Goal: Task Accomplishment & Management: Complete application form

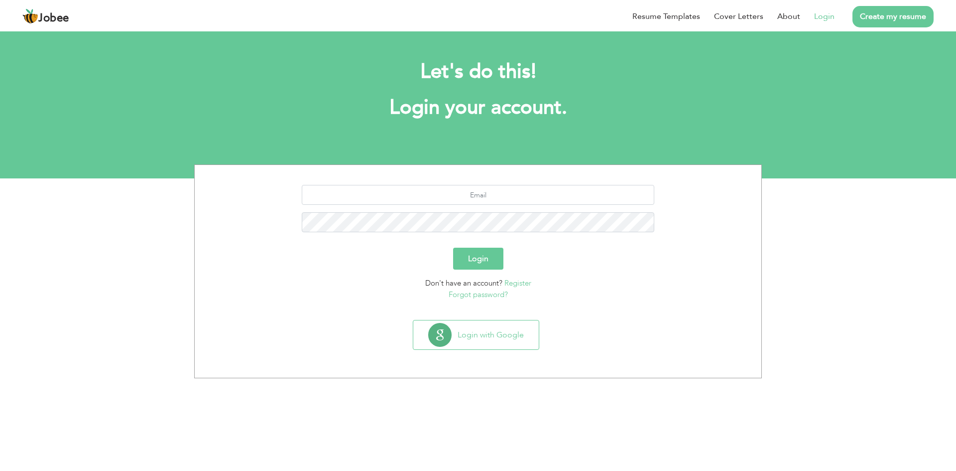
click at [882, 15] on link "Create my resume" at bounding box center [893, 16] width 81 height 21
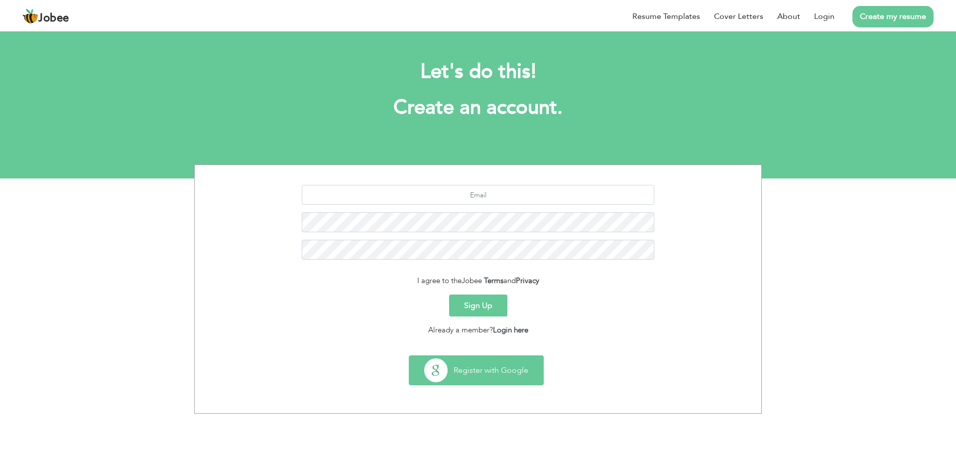
click at [459, 376] on button "Register with Google" at bounding box center [476, 370] width 134 height 29
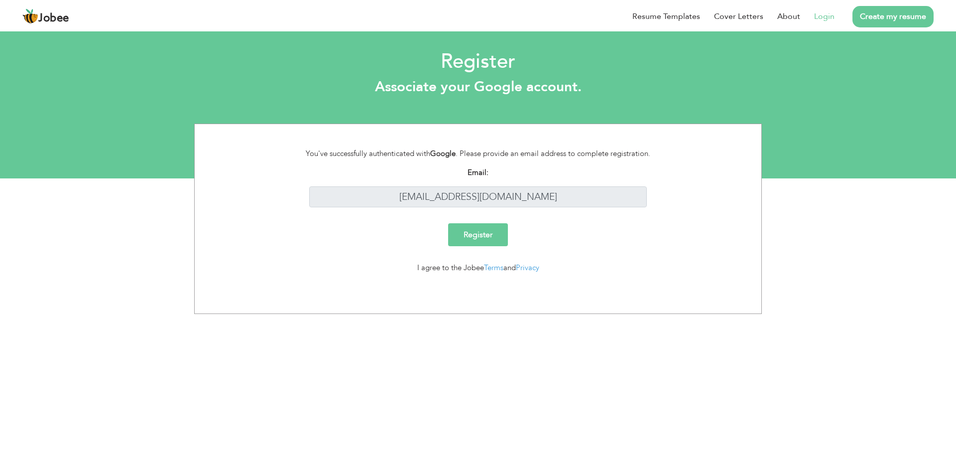
click at [497, 237] on input "Register" at bounding box center [478, 234] width 60 height 23
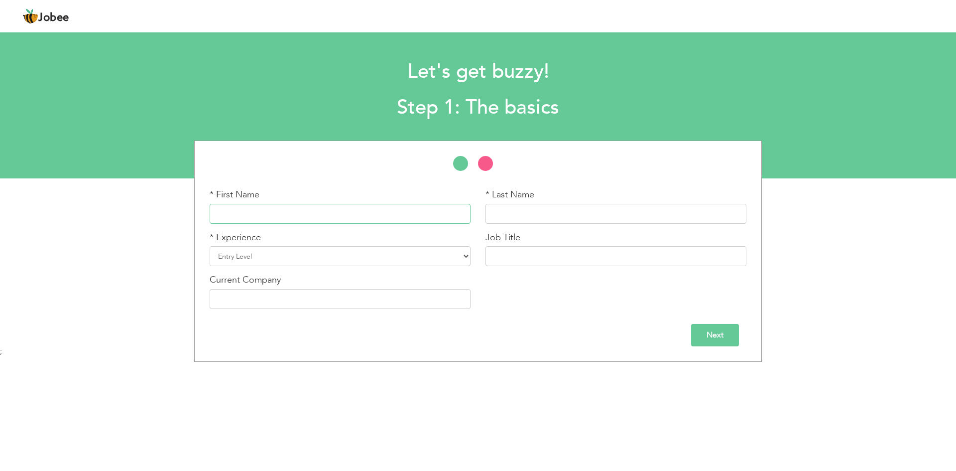
click at [379, 215] on input "text" at bounding box center [340, 214] width 261 height 20
type input "Arsalan"
click at [550, 211] on input "text" at bounding box center [616, 214] width 261 height 20
type input "Iqbal"
click at [263, 256] on select "Entry Level Less than 1 Year 1 Year 2 Years 3 Years 4 Years 5 Years 6 Years 7 Y…" at bounding box center [340, 256] width 261 height 20
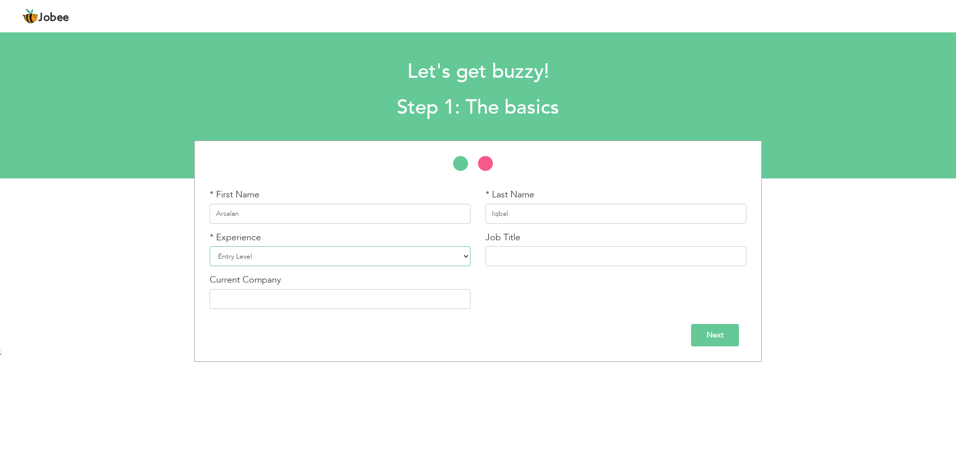
select select "7"
click at [210, 246] on select "Entry Level Less than 1 Year 1 Year 2 Years 3 Years 4 Years 5 Years 6 Years 7 Y…" at bounding box center [340, 256] width 261 height 20
click at [542, 264] on input "text" at bounding box center [616, 256] width 261 height 20
type input "Accountant"
click at [365, 296] on input "text" at bounding box center [340, 299] width 261 height 20
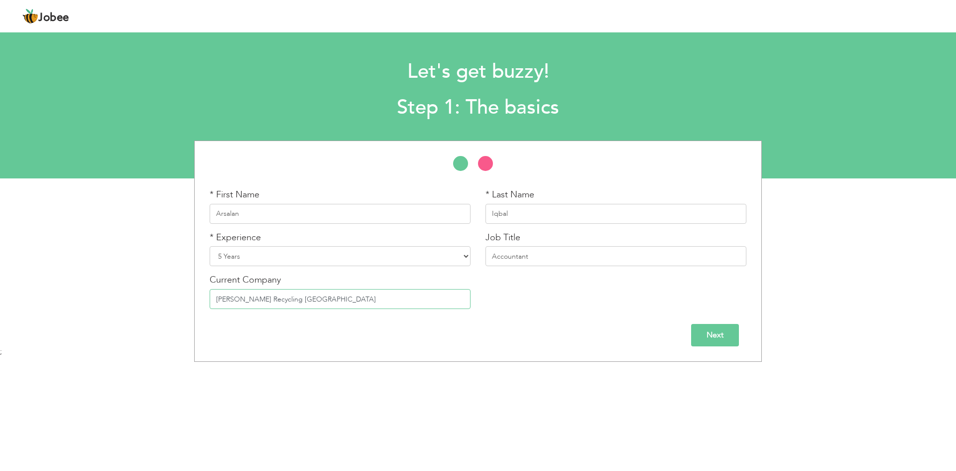
type input "[PERSON_NAME] Recycling [GEOGRAPHIC_DATA]"
click at [720, 331] on input "Next" at bounding box center [715, 335] width 48 height 22
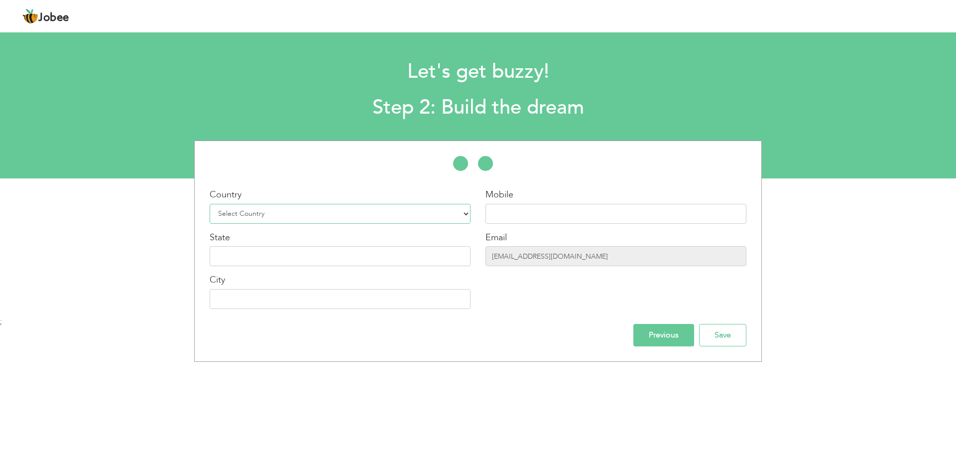
click at [403, 213] on select "Select Country Afghanistan Albania Algeria American Samoa Andorra Angola Anguil…" at bounding box center [340, 214] width 261 height 20
select select "228"
click at [210, 204] on select "Select Country Afghanistan Albania Algeria American Samoa Andorra Angola Anguil…" at bounding box center [340, 214] width 261 height 20
click at [511, 210] on input "text" at bounding box center [616, 214] width 261 height 20
type input "+971509701249"
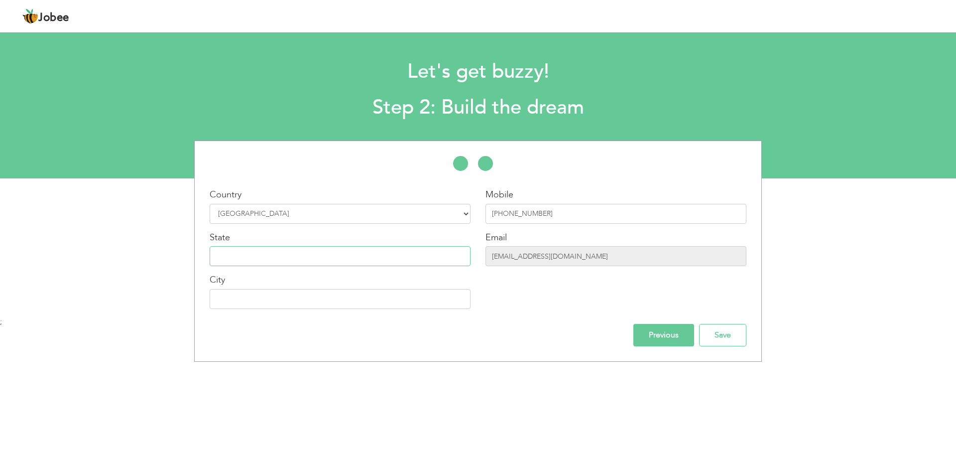
click at [383, 249] on input "text" at bounding box center [340, 256] width 261 height 20
type input "Abu Dhabi"
click at [337, 308] on input "text" at bounding box center [340, 299] width 261 height 20
type input "Abu Dhabi"
click at [717, 341] on input "Save" at bounding box center [722, 335] width 47 height 22
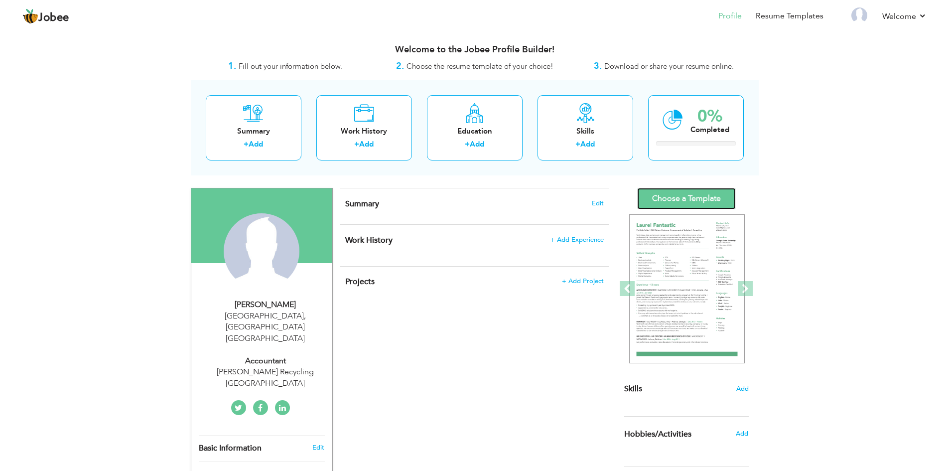
click at [678, 199] on link "Choose a Template" at bounding box center [686, 198] width 99 height 21
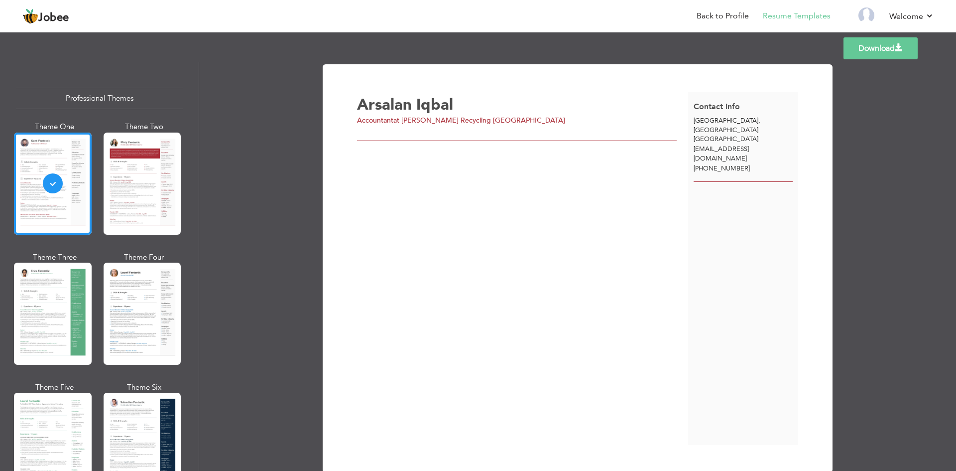
click at [119, 212] on div at bounding box center [143, 183] width 78 height 102
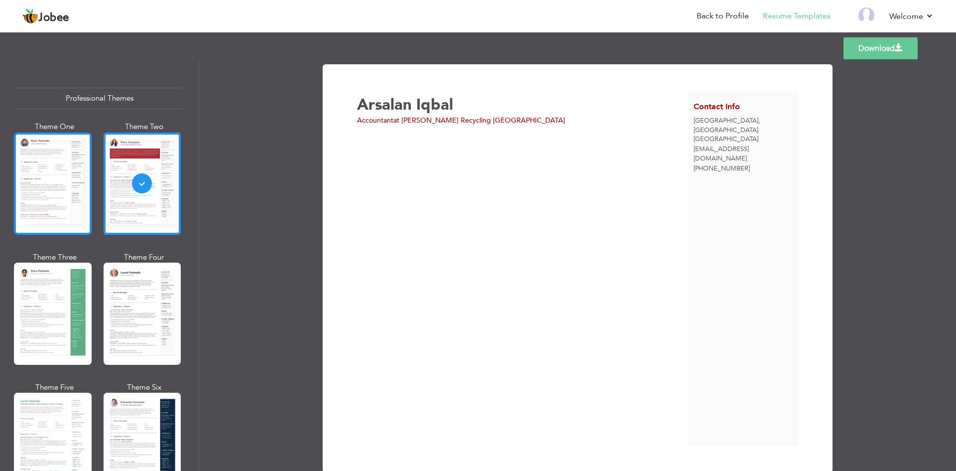
click at [63, 212] on div at bounding box center [53, 183] width 78 height 102
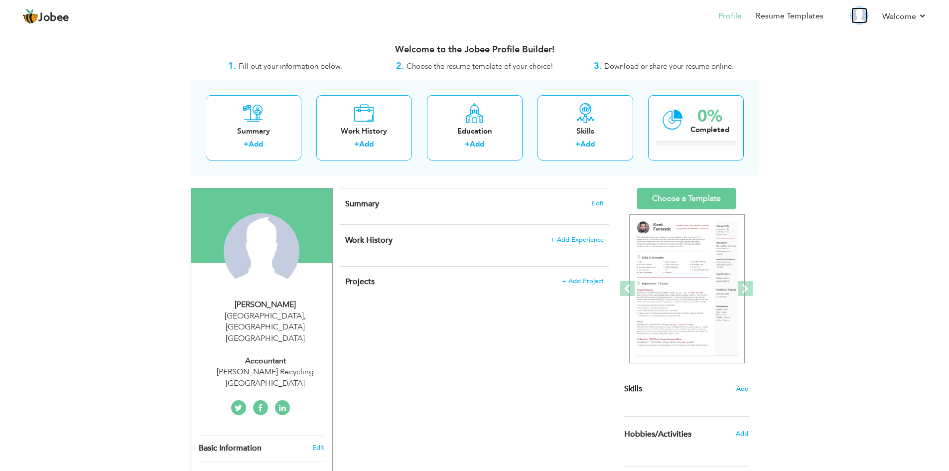
click at [859, 17] on img at bounding box center [859, 15] width 16 height 16
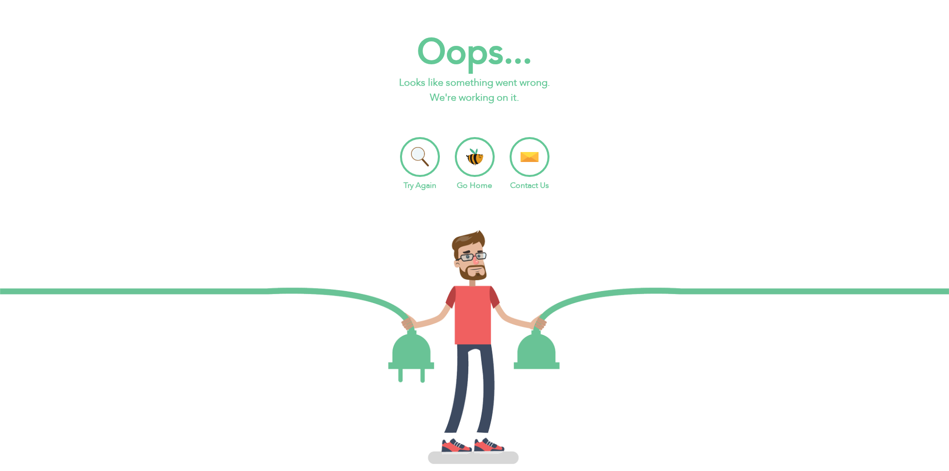
click at [424, 157] on li "Try Again" at bounding box center [420, 164] width 40 height 54
click at [472, 171] on li "Go Home" at bounding box center [475, 164] width 40 height 54
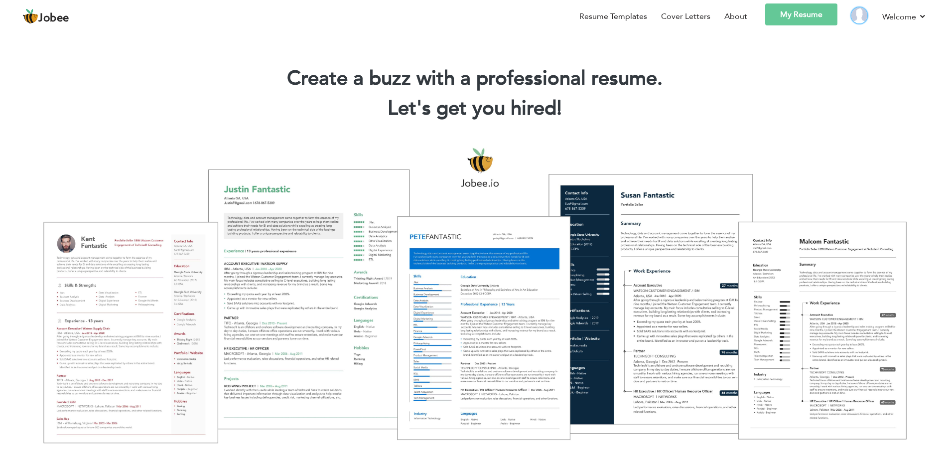
click at [858, 15] on img at bounding box center [859, 15] width 16 height 16
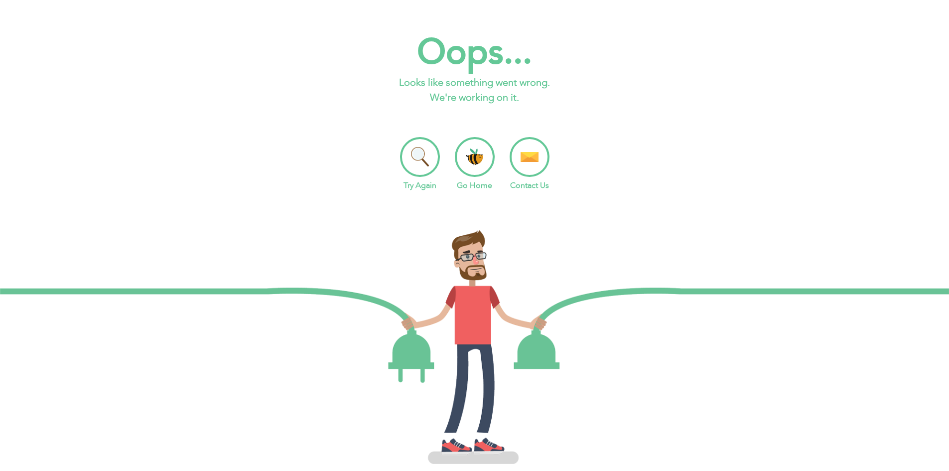
click at [476, 160] on li "Go Home" at bounding box center [475, 164] width 40 height 54
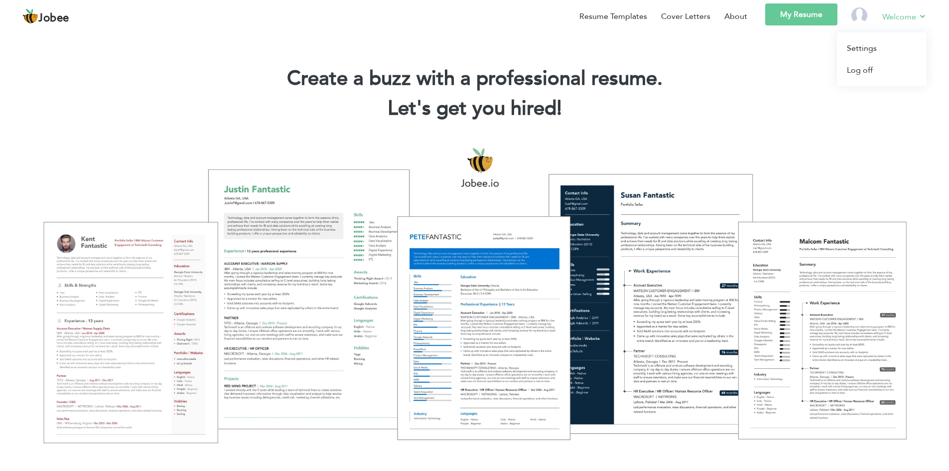
click at [918, 12] on link "Welcome" at bounding box center [904, 16] width 44 height 12
click at [865, 53] on link "Settings" at bounding box center [882, 48] width 90 height 22
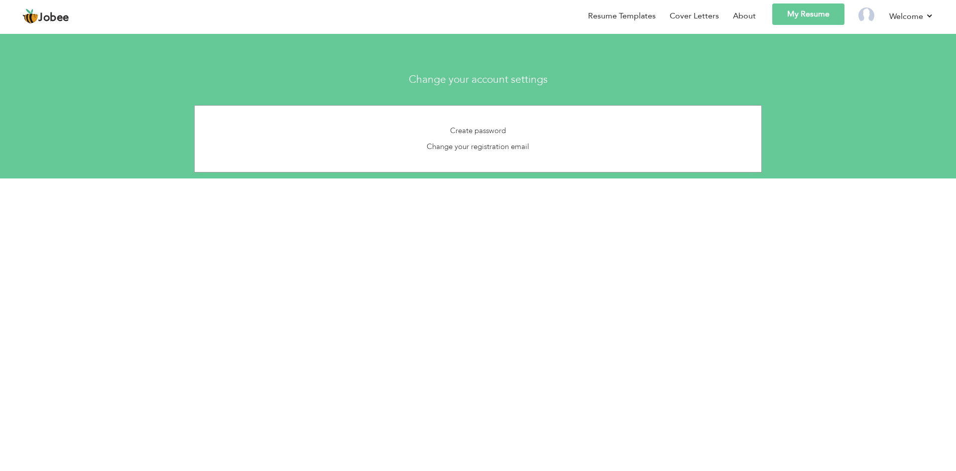
click at [477, 85] on h3 "Change your account settings" at bounding box center [478, 79] width 702 height 11
click at [480, 79] on h3 "Change your account settings" at bounding box center [478, 79] width 702 height 11
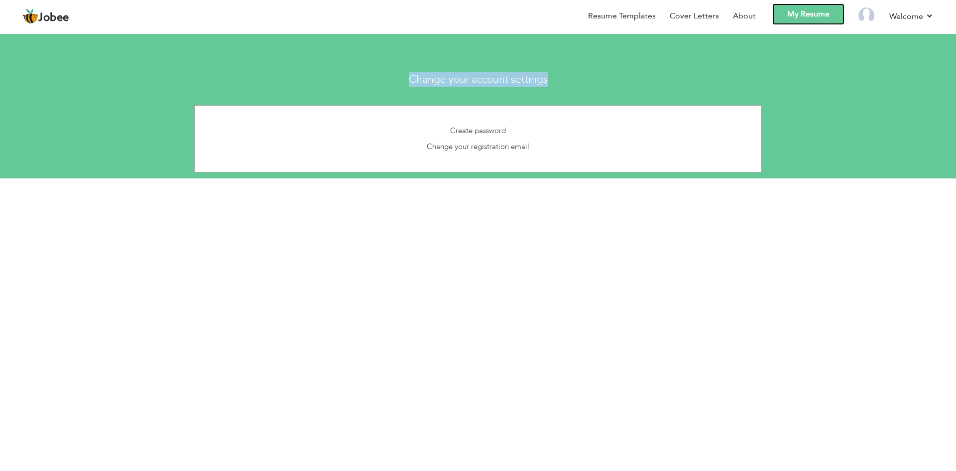
click at [793, 17] on link "My Resume" at bounding box center [809, 13] width 72 height 21
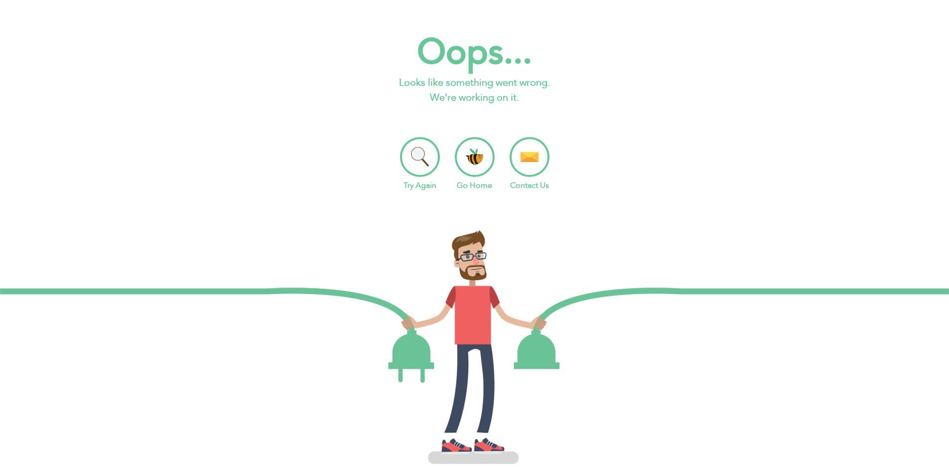
click at [475, 157] on li "Go Home" at bounding box center [475, 164] width 40 height 54
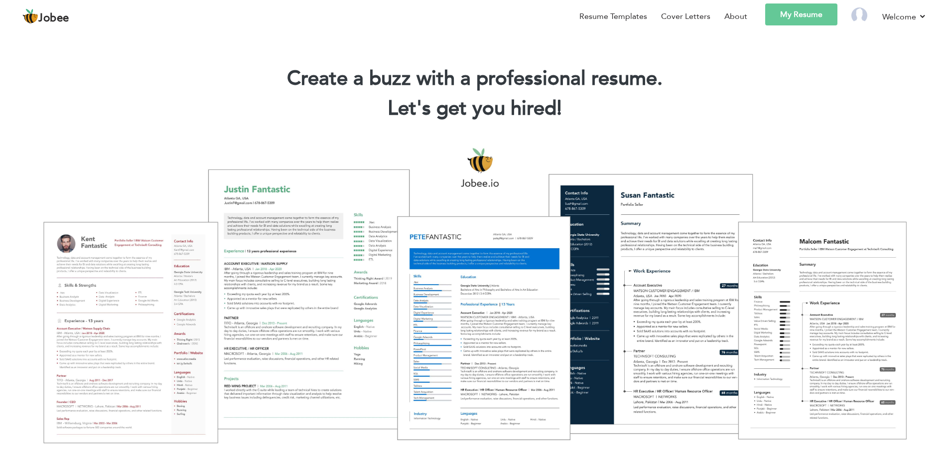
click at [142, 351] on div at bounding box center [474, 295] width 934 height 330
click at [163, 305] on div at bounding box center [474, 295] width 934 height 330
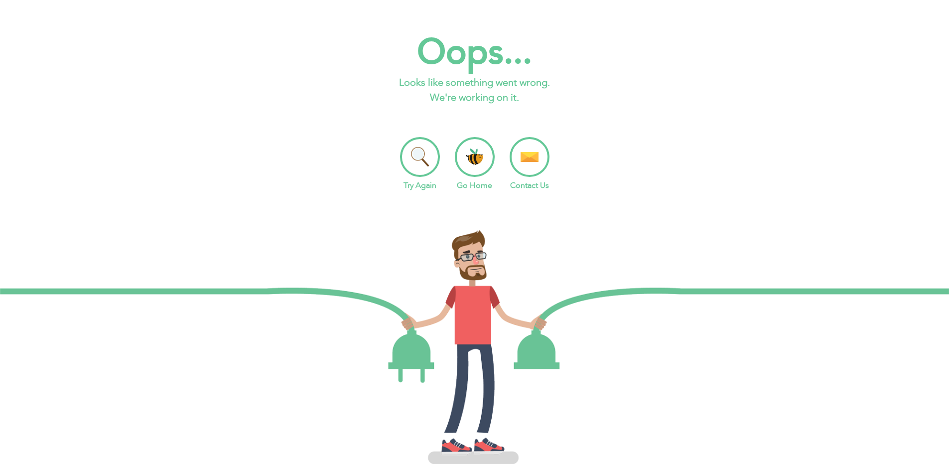
click at [472, 161] on li "Go Home" at bounding box center [475, 164] width 40 height 54
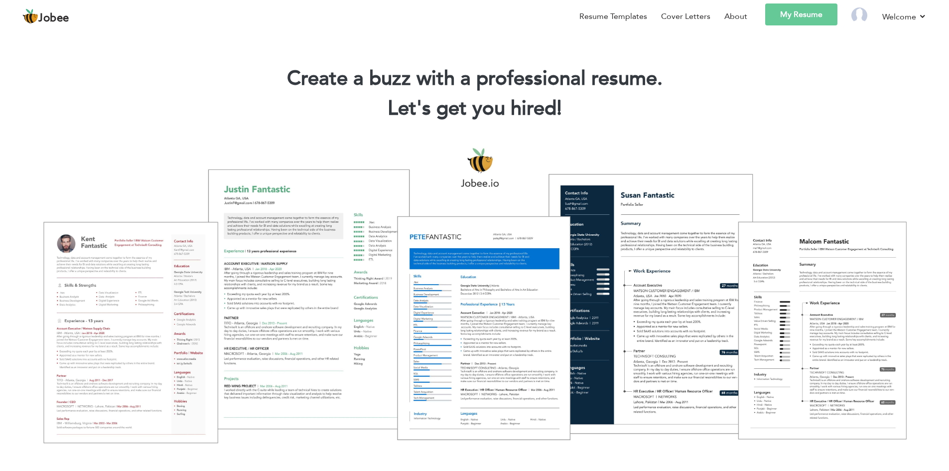
click at [146, 326] on div at bounding box center [474, 295] width 934 height 330
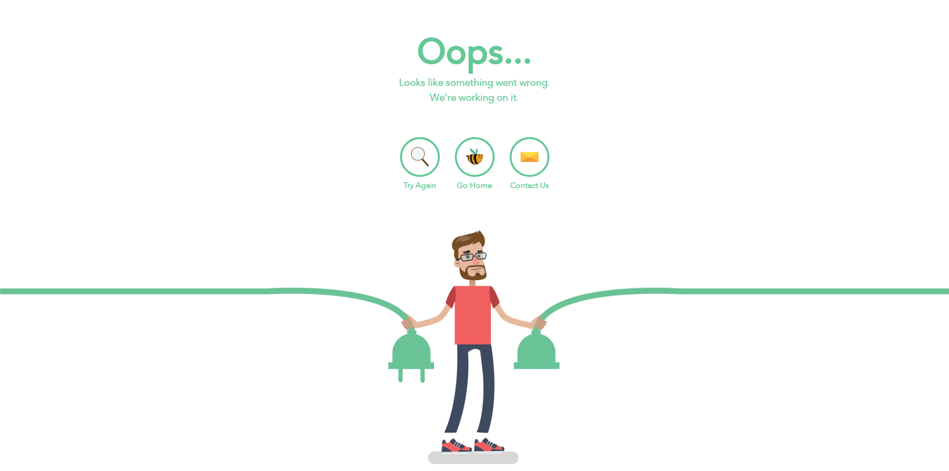
click at [478, 158] on li "Go Home" at bounding box center [475, 164] width 40 height 54
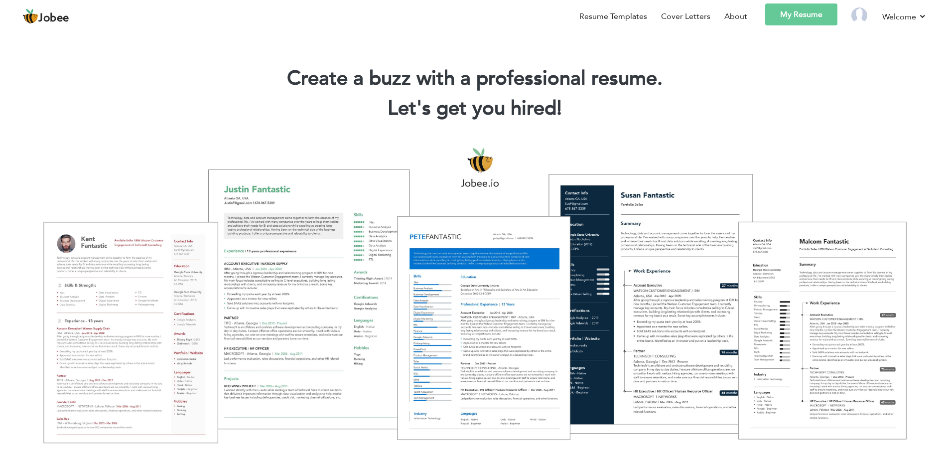
click at [794, 14] on link "My Resume" at bounding box center [801, 14] width 72 height 22
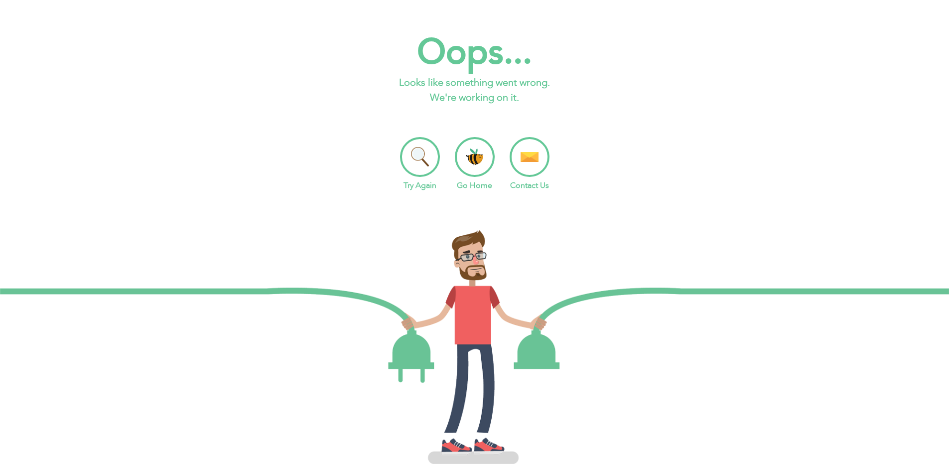
click at [479, 155] on li "Go Home" at bounding box center [475, 164] width 40 height 54
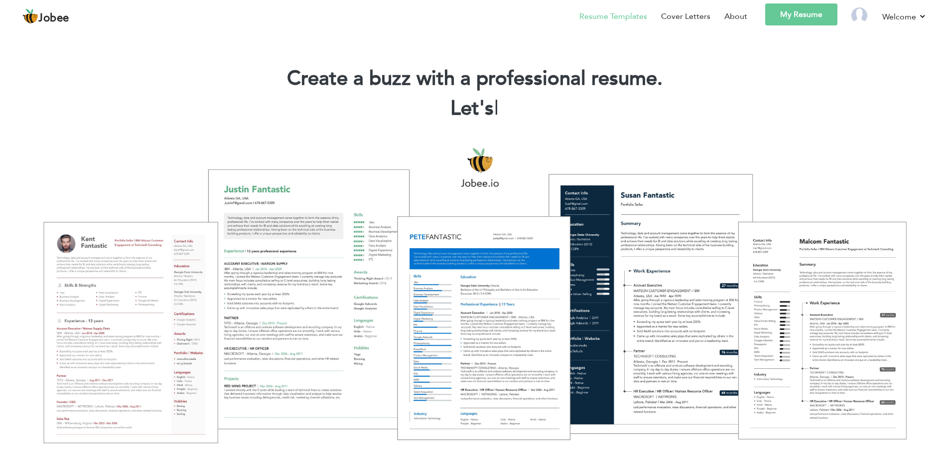
click at [607, 13] on link "Resume Templates" at bounding box center [613, 16] width 68 height 12
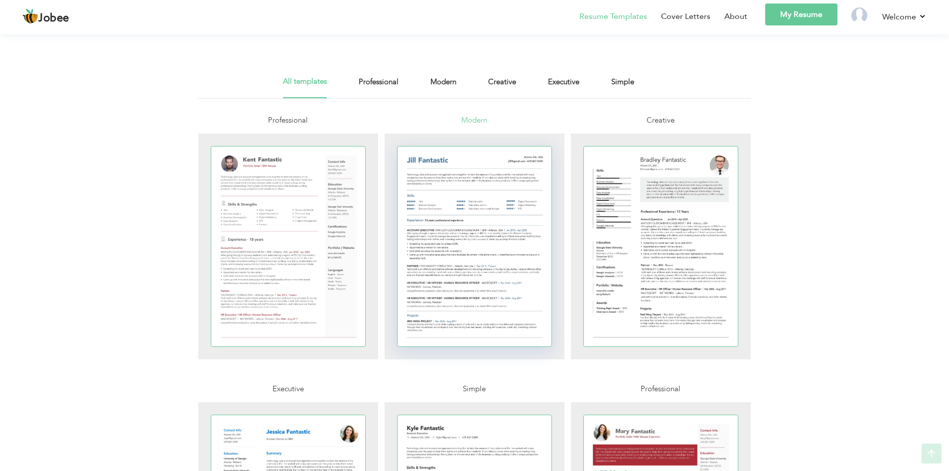
scroll to position [149, 0]
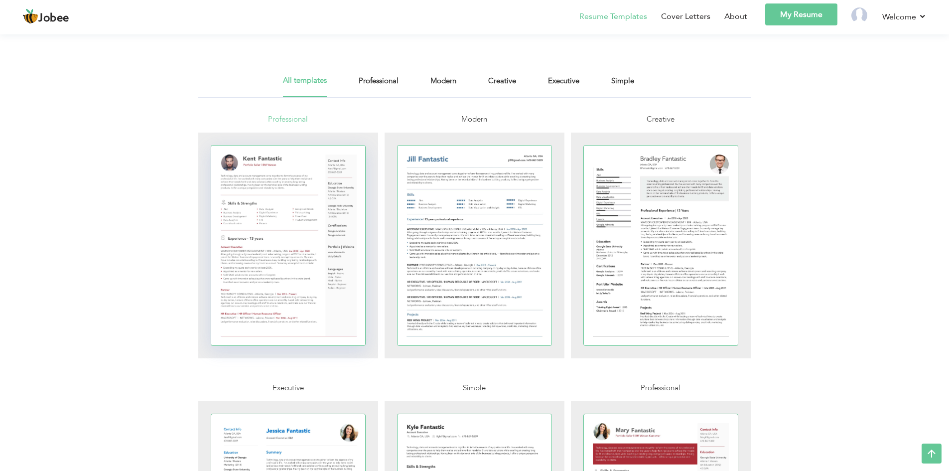
click at [313, 278] on div at bounding box center [288, 245] width 154 height 200
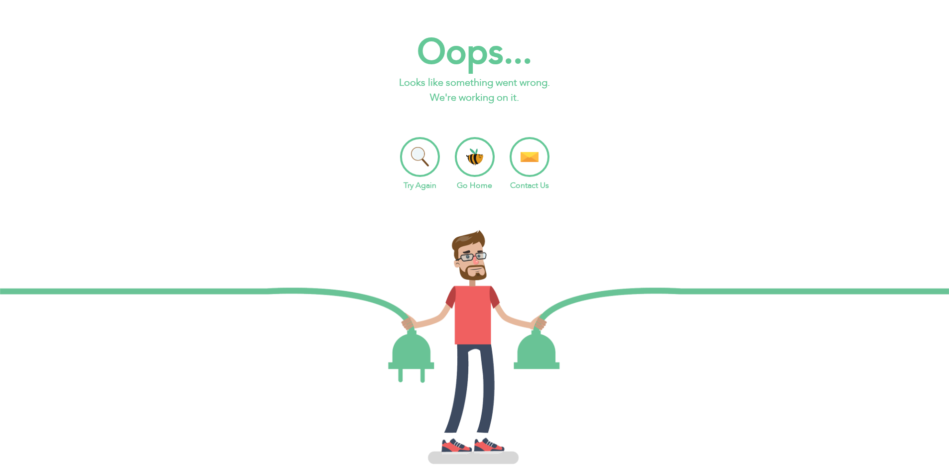
click at [456, 166] on li "Go Home" at bounding box center [475, 164] width 40 height 54
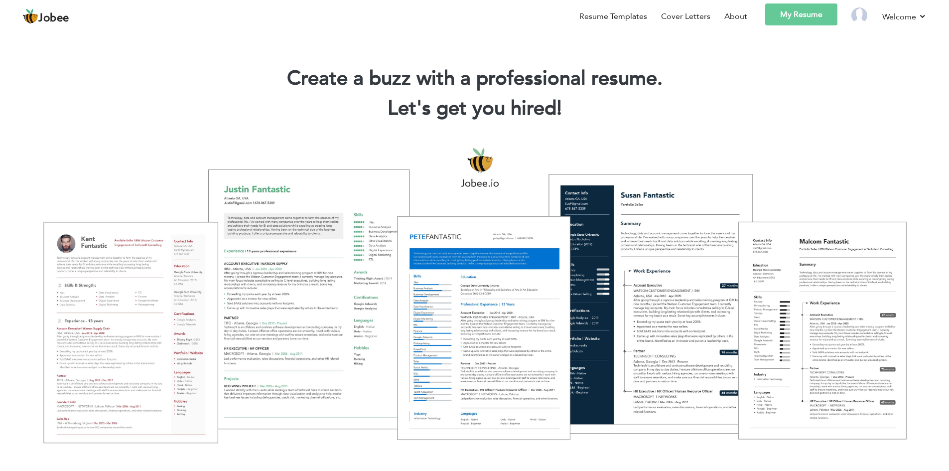
click at [197, 284] on div at bounding box center [474, 295] width 934 height 330
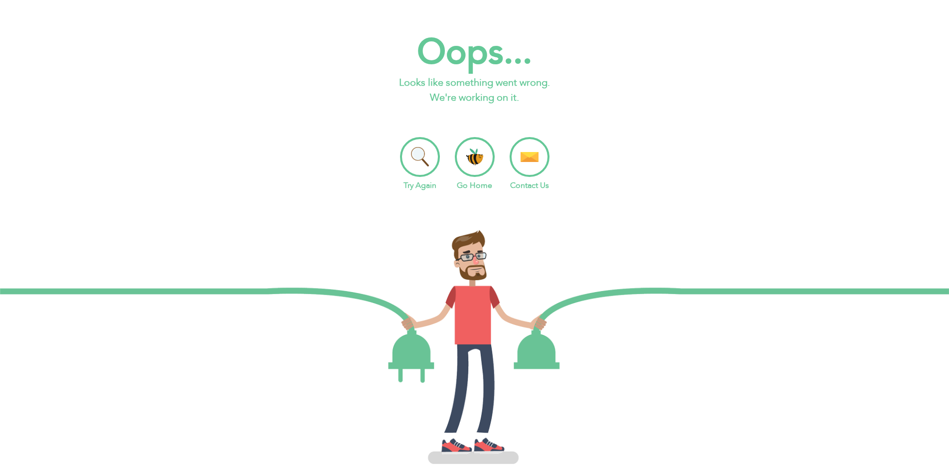
click at [440, 173] on ul "Try Again Go Home Contact Us" at bounding box center [474, 164] width 949 height 54
click at [545, 167] on li "Contact Us" at bounding box center [530, 164] width 40 height 54
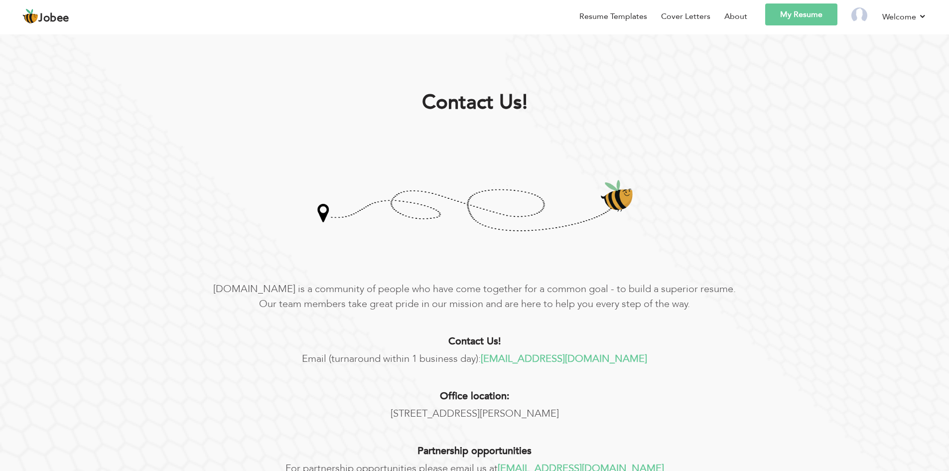
click at [810, 8] on link "My Resume" at bounding box center [801, 14] width 72 height 22
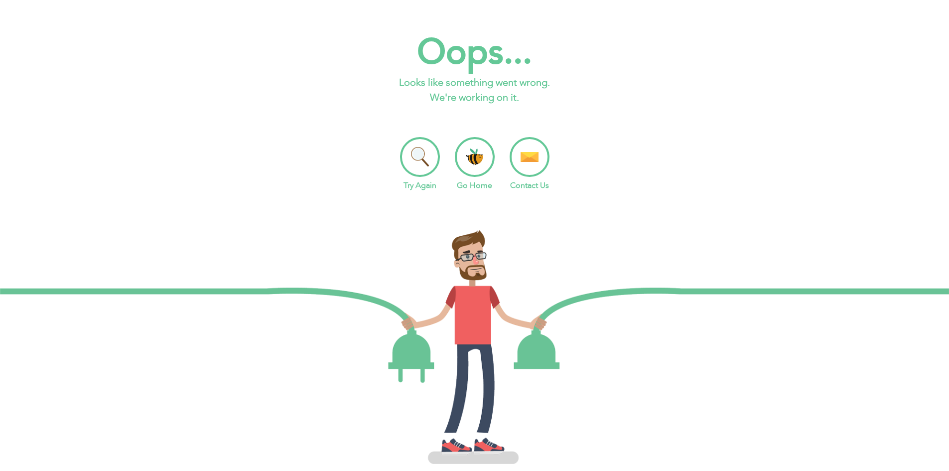
click at [471, 167] on li "Go Home" at bounding box center [475, 164] width 40 height 54
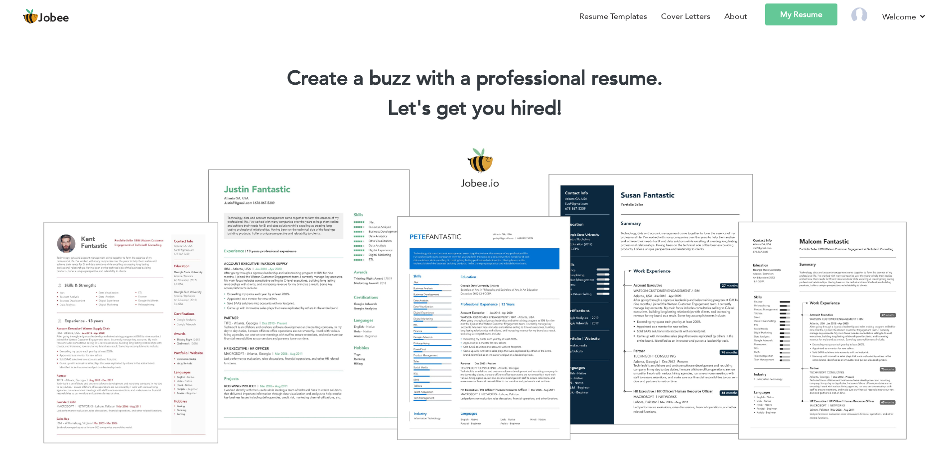
click at [73, 291] on div at bounding box center [474, 295] width 934 height 330
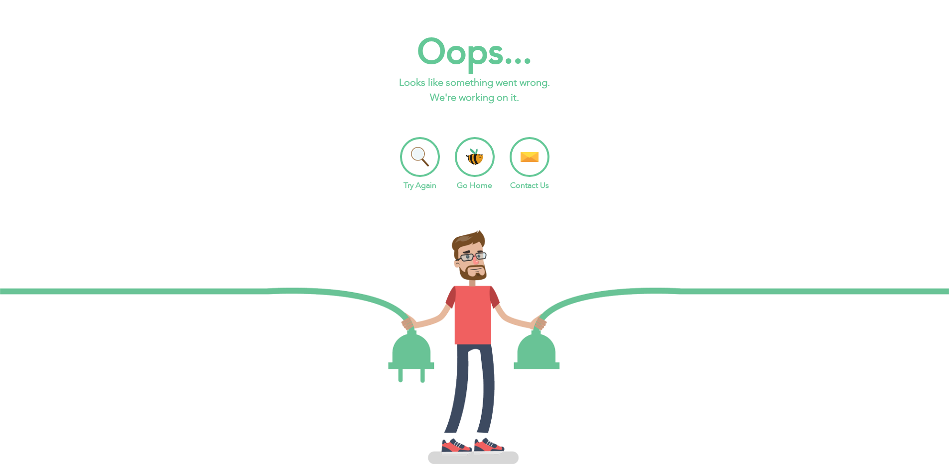
click at [418, 165] on li "Try Again" at bounding box center [420, 164] width 40 height 54
click at [465, 153] on li "Go Home" at bounding box center [475, 164] width 40 height 54
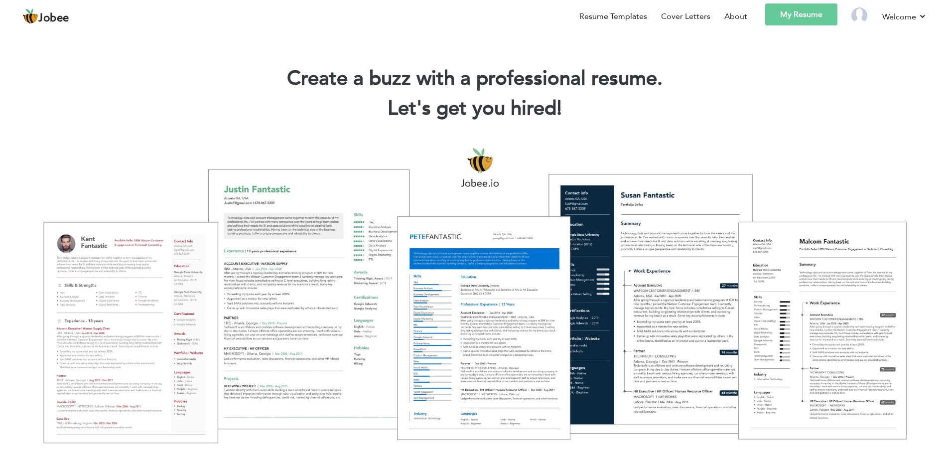
click at [102, 284] on div at bounding box center [474, 295] width 934 height 330
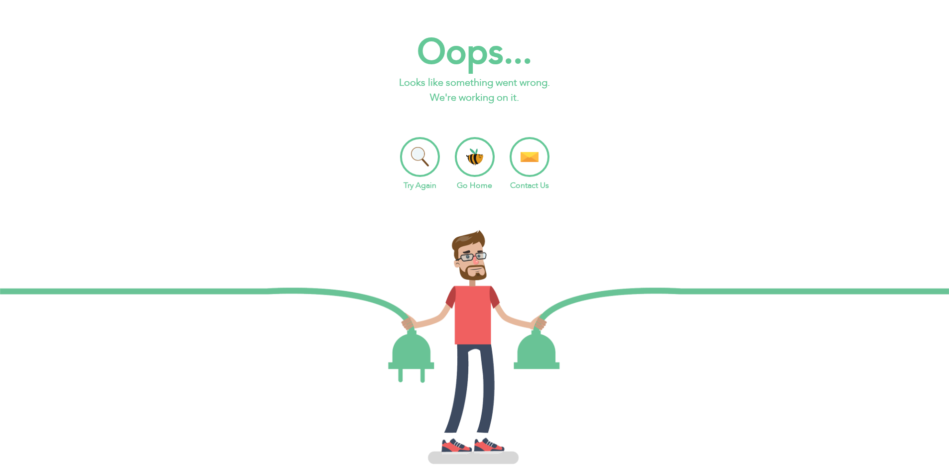
click at [472, 149] on li "Go Home" at bounding box center [475, 164] width 40 height 54
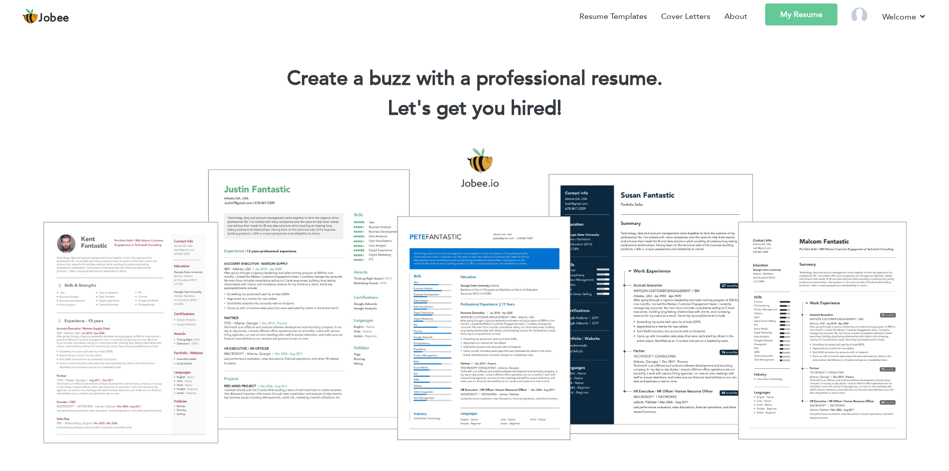
click at [802, 23] on link "My Resume" at bounding box center [801, 14] width 72 height 22
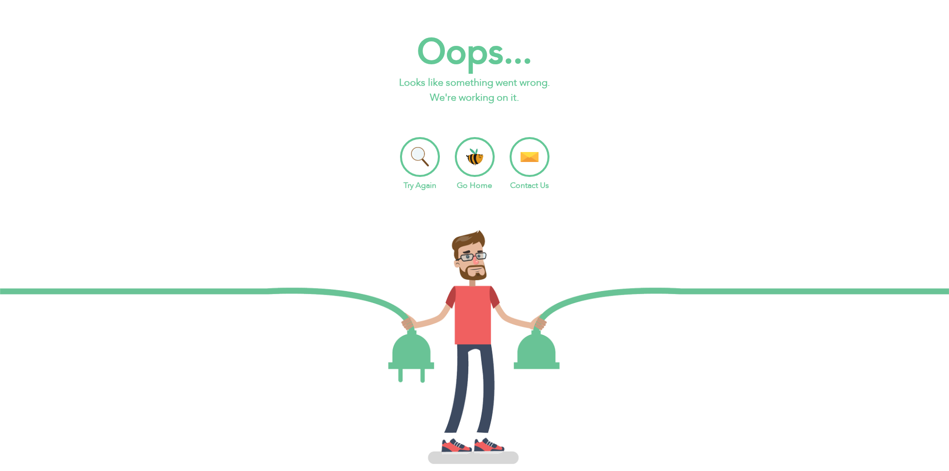
click at [488, 157] on li "Go Home" at bounding box center [475, 164] width 40 height 54
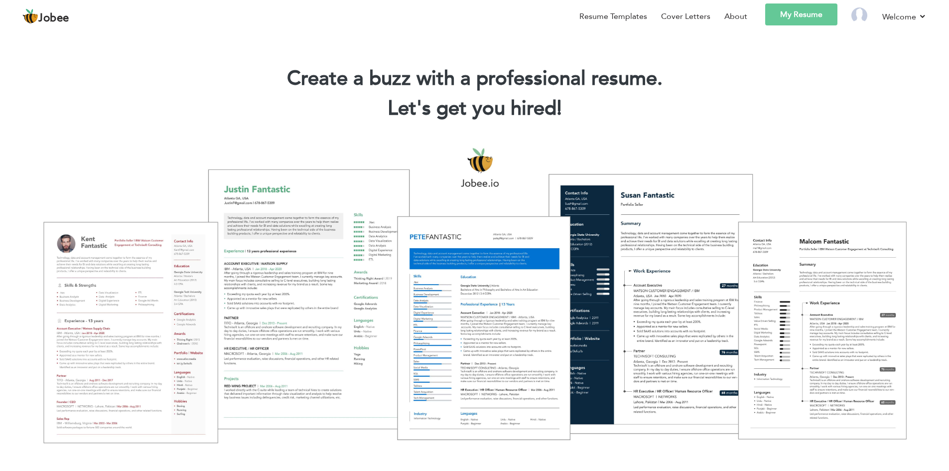
click at [195, 297] on div at bounding box center [474, 295] width 934 height 330
click at [150, 310] on div at bounding box center [474, 295] width 934 height 330
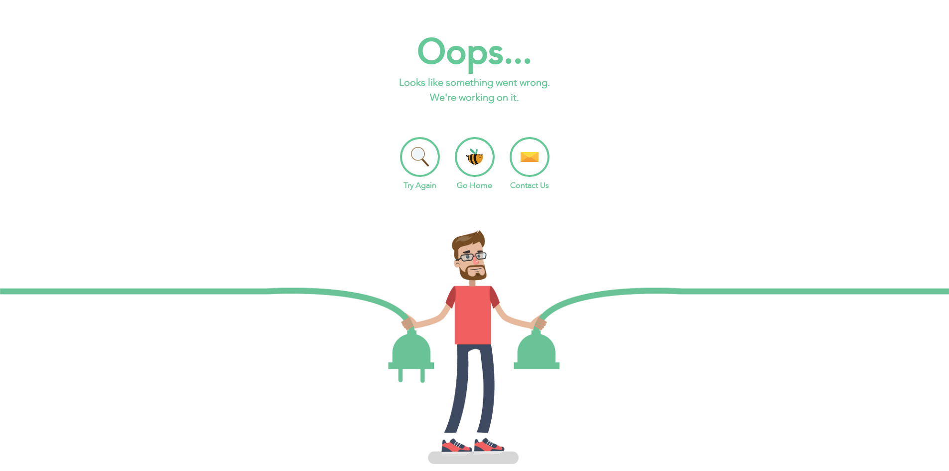
click at [471, 159] on li "Go Home" at bounding box center [475, 164] width 40 height 54
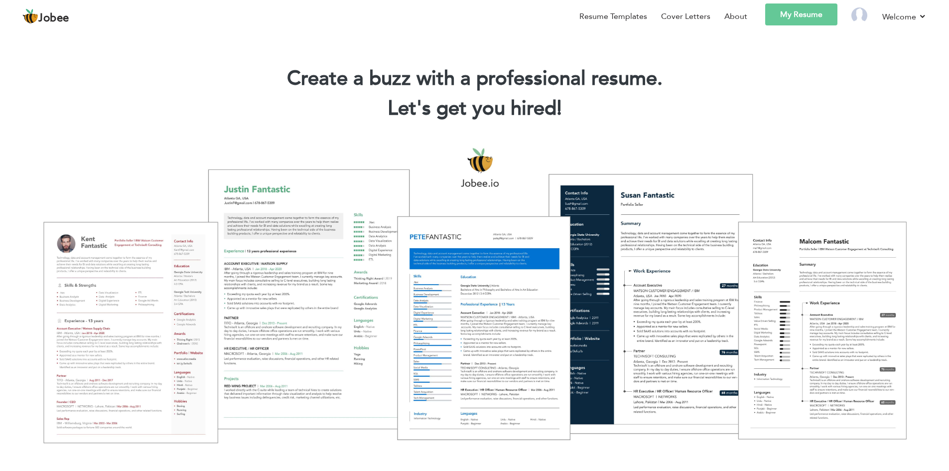
click at [269, 300] on div at bounding box center [474, 295] width 934 height 330
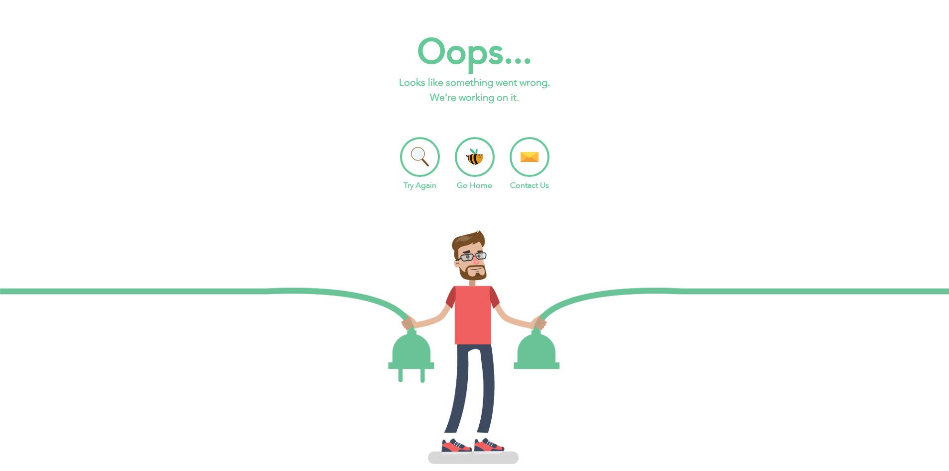
click at [472, 158] on li "Go Home" at bounding box center [475, 164] width 40 height 54
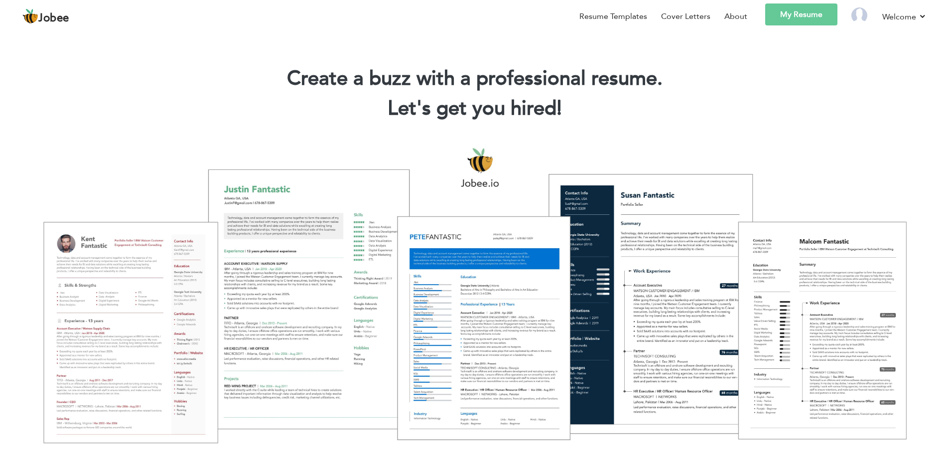
click at [140, 292] on div at bounding box center [474, 295] width 934 height 330
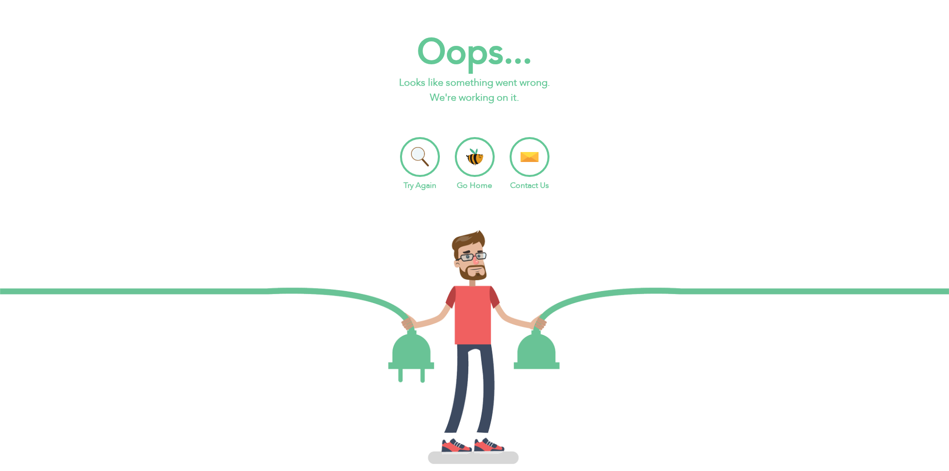
click at [486, 166] on li "Go Home" at bounding box center [475, 164] width 40 height 54
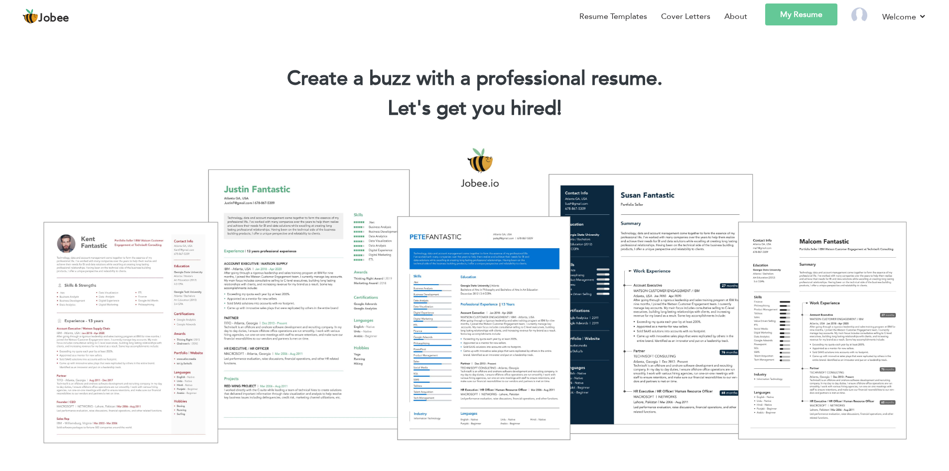
click at [187, 295] on div at bounding box center [474, 295] width 934 height 330
